Goal: Check status: Check status

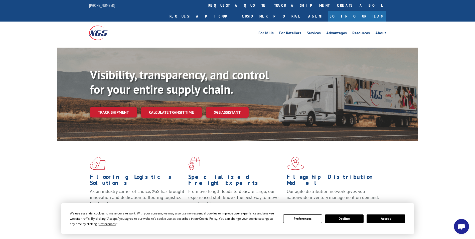
click at [387, 217] on button "Accept" at bounding box center [386, 219] width 39 height 9
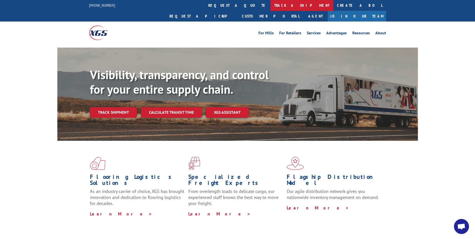
click at [271, 7] on link "track a shipment" at bounding box center [302, 5] width 63 height 11
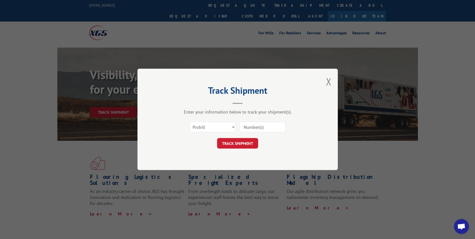
click at [252, 128] on input at bounding box center [263, 127] width 46 height 11
paste input "6673801791"
type input "6673801791"
click at [238, 145] on button "TRACK SHIPMENT" at bounding box center [237, 143] width 41 height 11
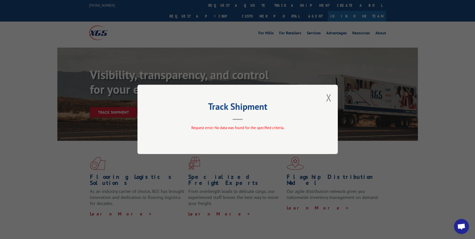
click at [234, 125] on div "Track Shipment Request error: No data was found for the specified criteria." at bounding box center [238, 119] width 201 height 69
click at [328, 97] on button "Close modal" at bounding box center [329, 97] width 6 height 13
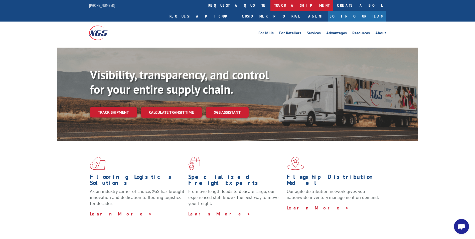
click at [271, 4] on link "track a shipment" at bounding box center [302, 5] width 63 height 11
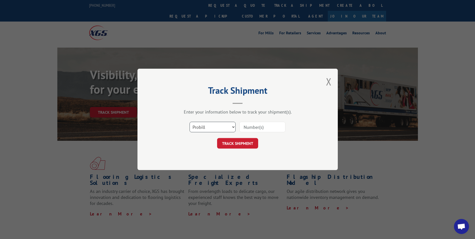
click at [229, 127] on select "Select category... Probill BOL PO" at bounding box center [213, 127] width 46 height 11
select select "bol"
click at [190, 122] on select "Select category... Probill BOL PO" at bounding box center [213, 127] width 46 height 11
click at [258, 126] on input at bounding box center [263, 127] width 46 height 11
paste input "6673801791"
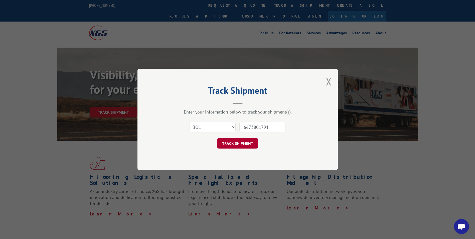
type input "6673801791"
click at [249, 142] on button "TRACK SHIPMENT" at bounding box center [237, 143] width 41 height 11
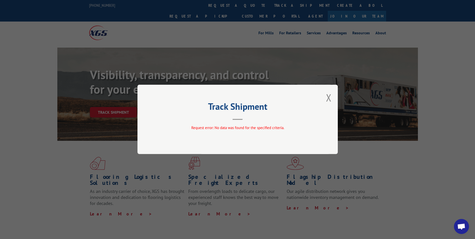
click at [328, 97] on button "Close modal" at bounding box center [329, 97] width 6 height 13
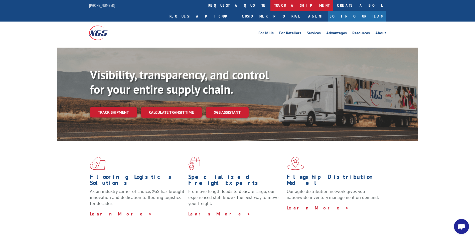
click at [271, 5] on link "track a shipment" at bounding box center [302, 5] width 63 height 11
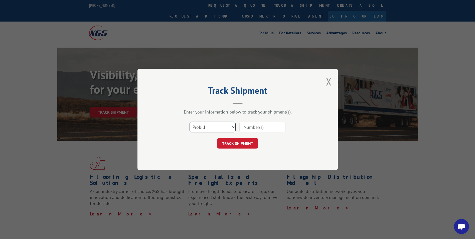
click at [225, 130] on select "Select category... Probill BOL PO" at bounding box center [213, 127] width 46 height 11
select select "po"
click at [190, 122] on select "Select category... Probill BOL PO" at bounding box center [213, 127] width 46 height 11
click at [252, 127] on input at bounding box center [263, 127] width 46 height 11
paste input "BH1-002459"
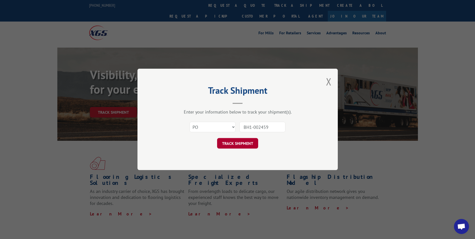
type input "BH1-002459"
click at [239, 144] on button "TRACK SHIPMENT" at bounding box center [237, 143] width 41 height 11
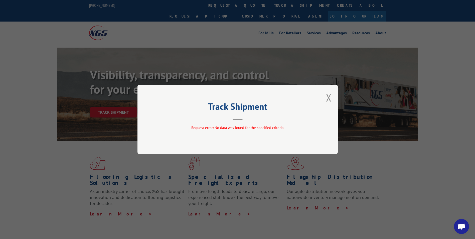
click at [326, 97] on button "Close modal" at bounding box center [329, 97] width 6 height 13
